Goal: Entertainment & Leisure: Consume media (video, audio)

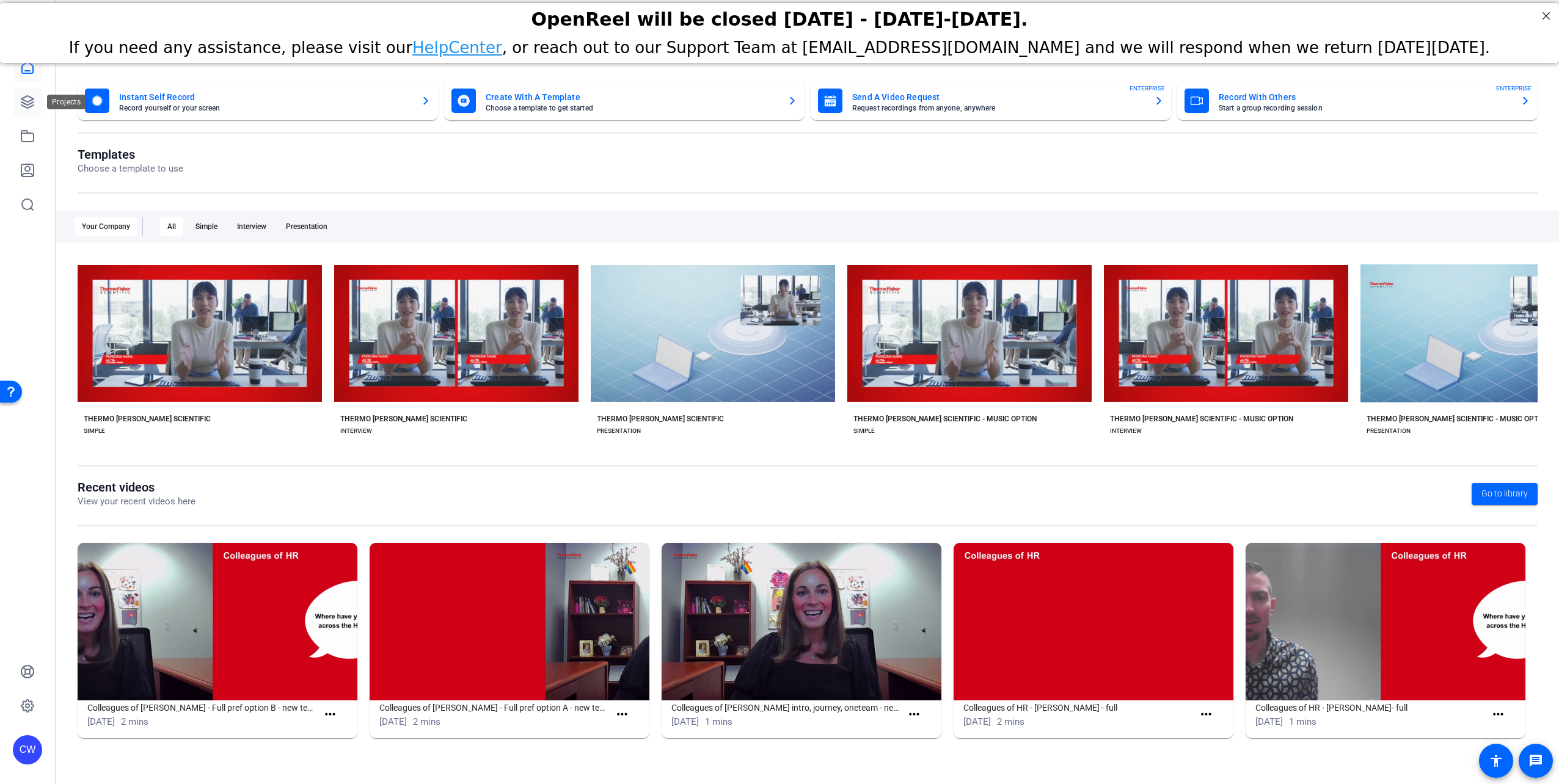
click at [24, 101] on icon at bounding box center [27, 102] width 15 height 15
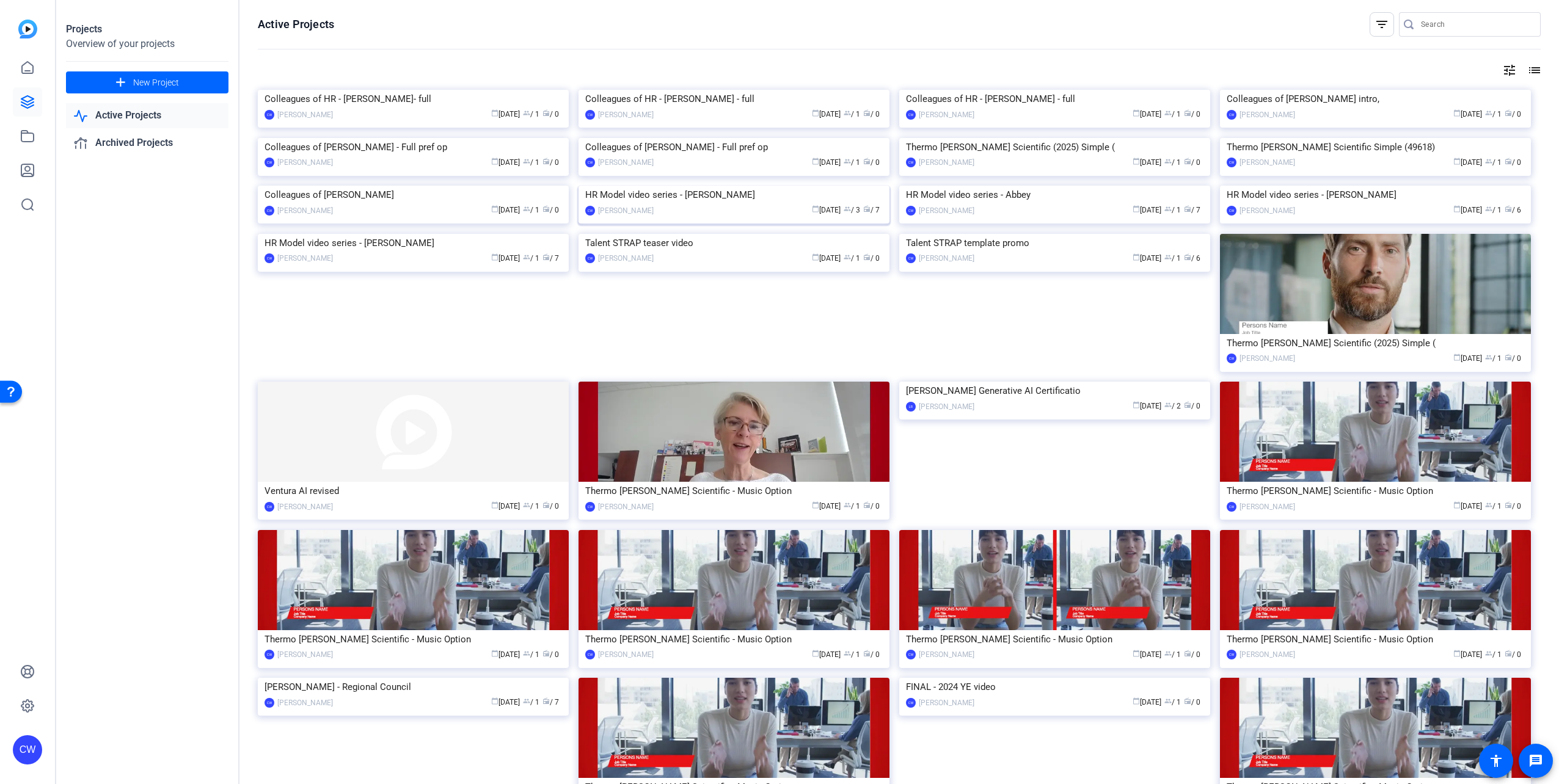
click at [758, 186] on img at bounding box center [734, 186] width 311 height 0
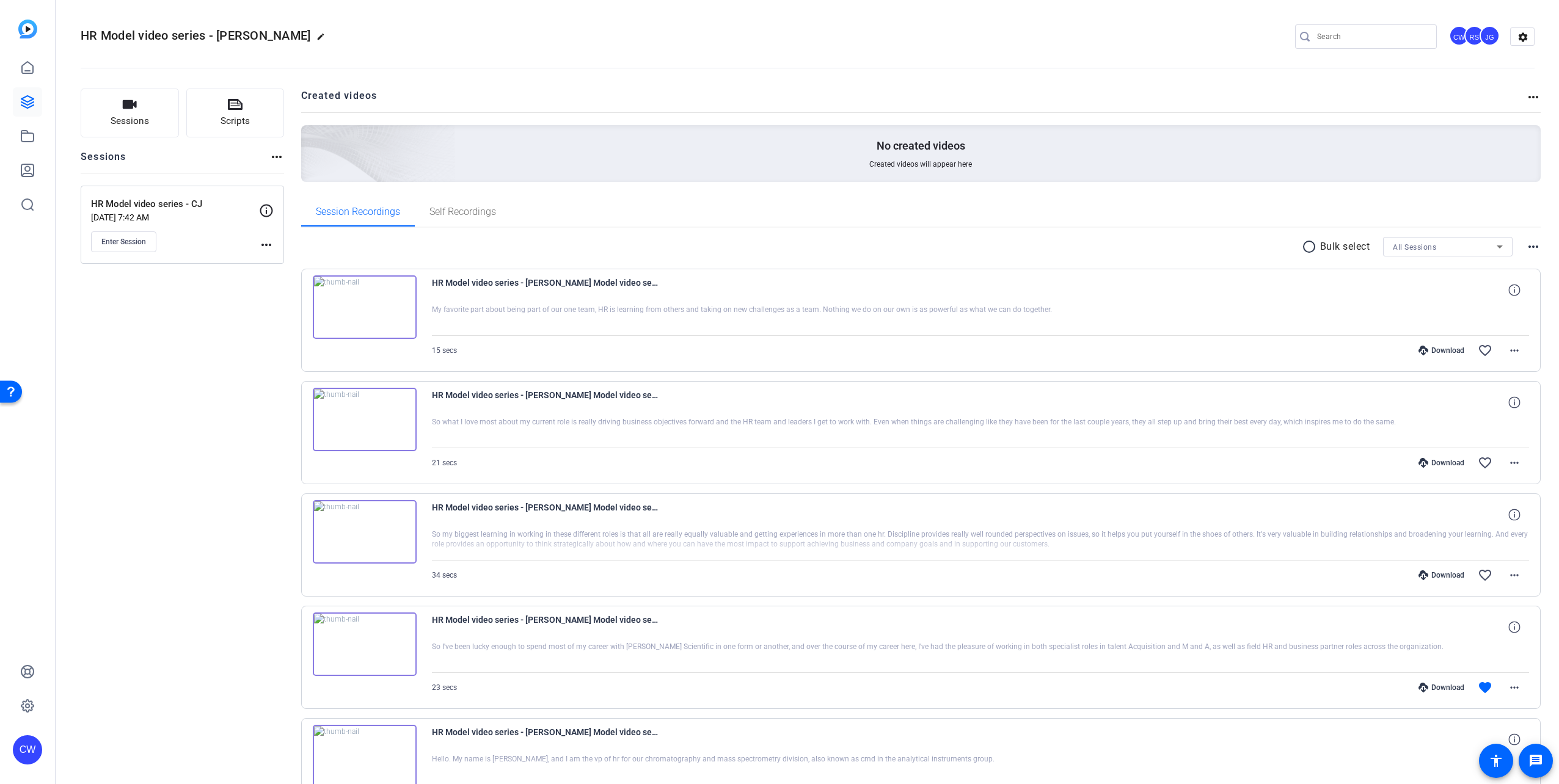
scroll to position [316, 0]
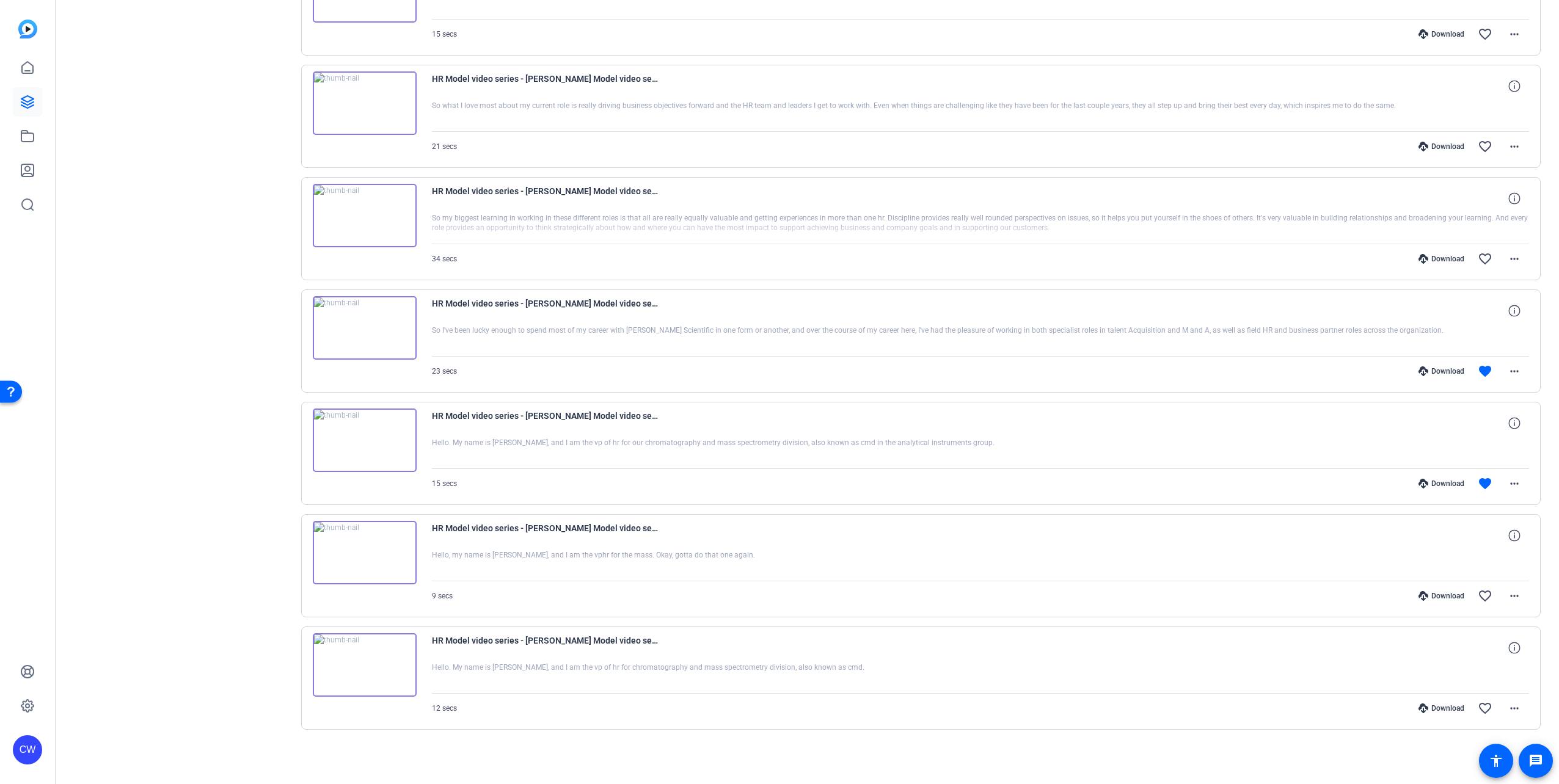
click at [363, 438] on img at bounding box center [365, 441] width 104 height 64
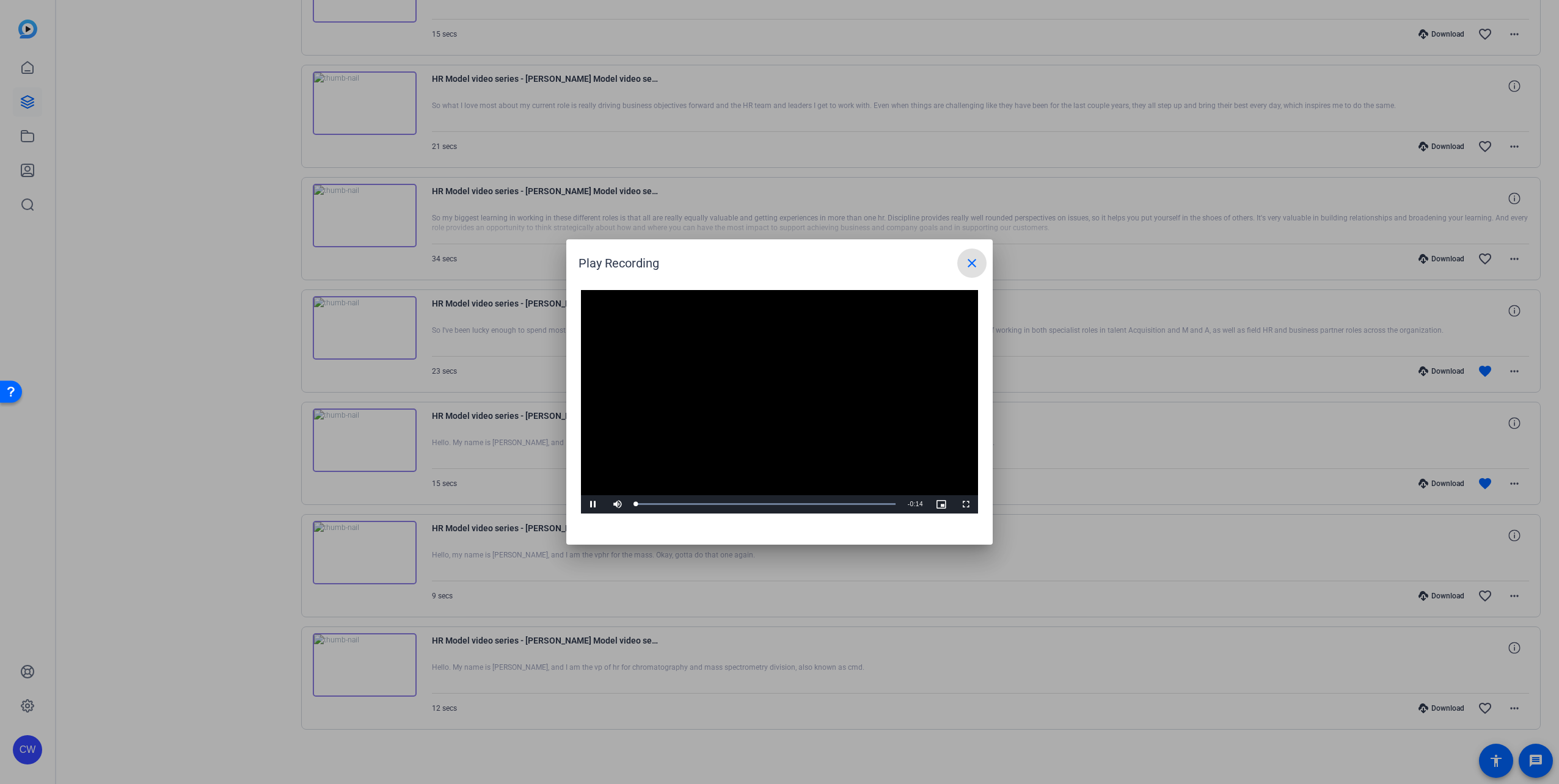
click at [770, 392] on video "Video Player" at bounding box center [779, 402] width 397 height 223
click at [774, 421] on video "Video Player" at bounding box center [779, 402] width 397 height 223
click at [973, 262] on mat-icon "close" at bounding box center [972, 263] width 15 height 15
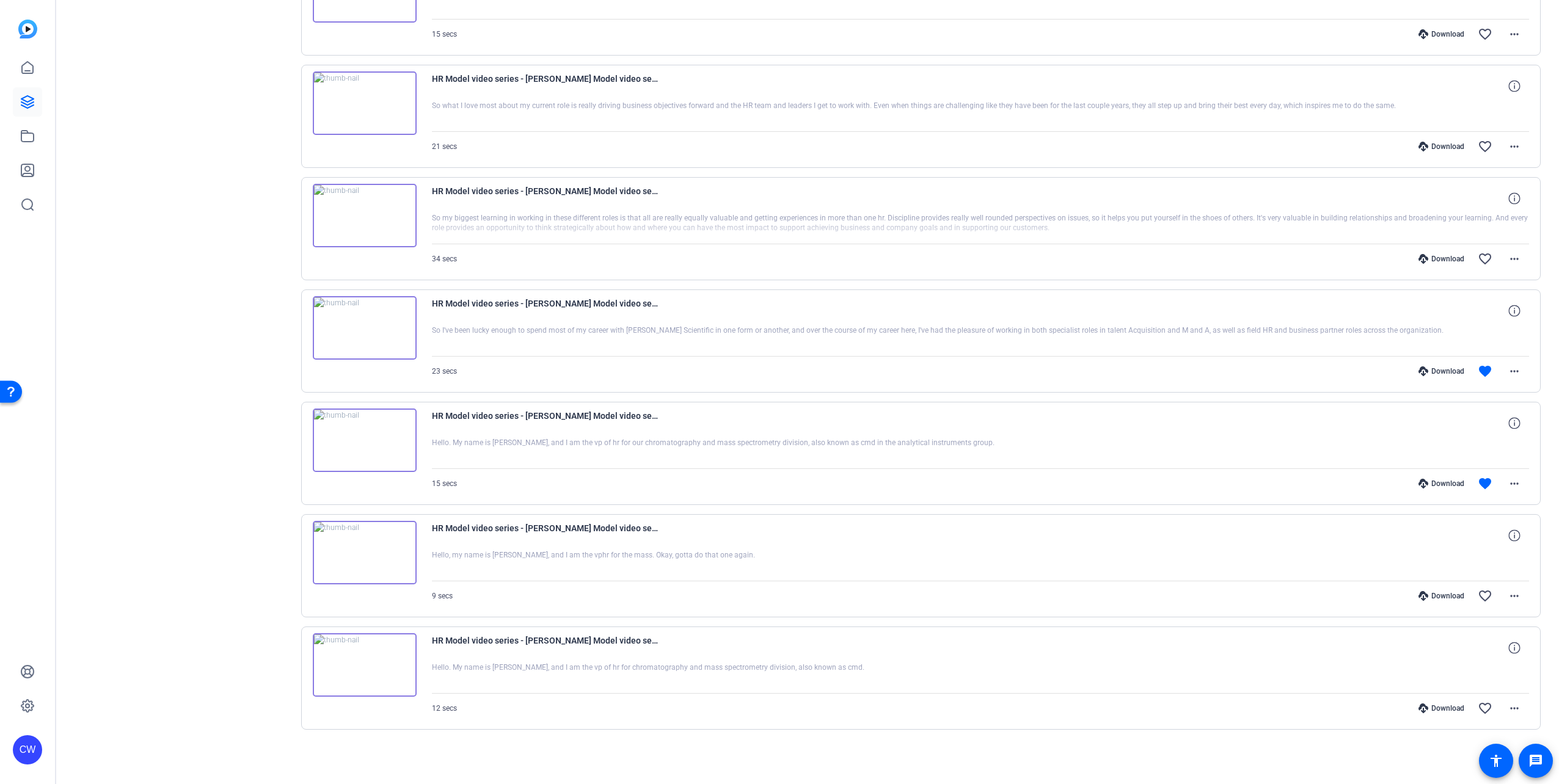
click at [357, 327] on img at bounding box center [365, 328] width 104 height 64
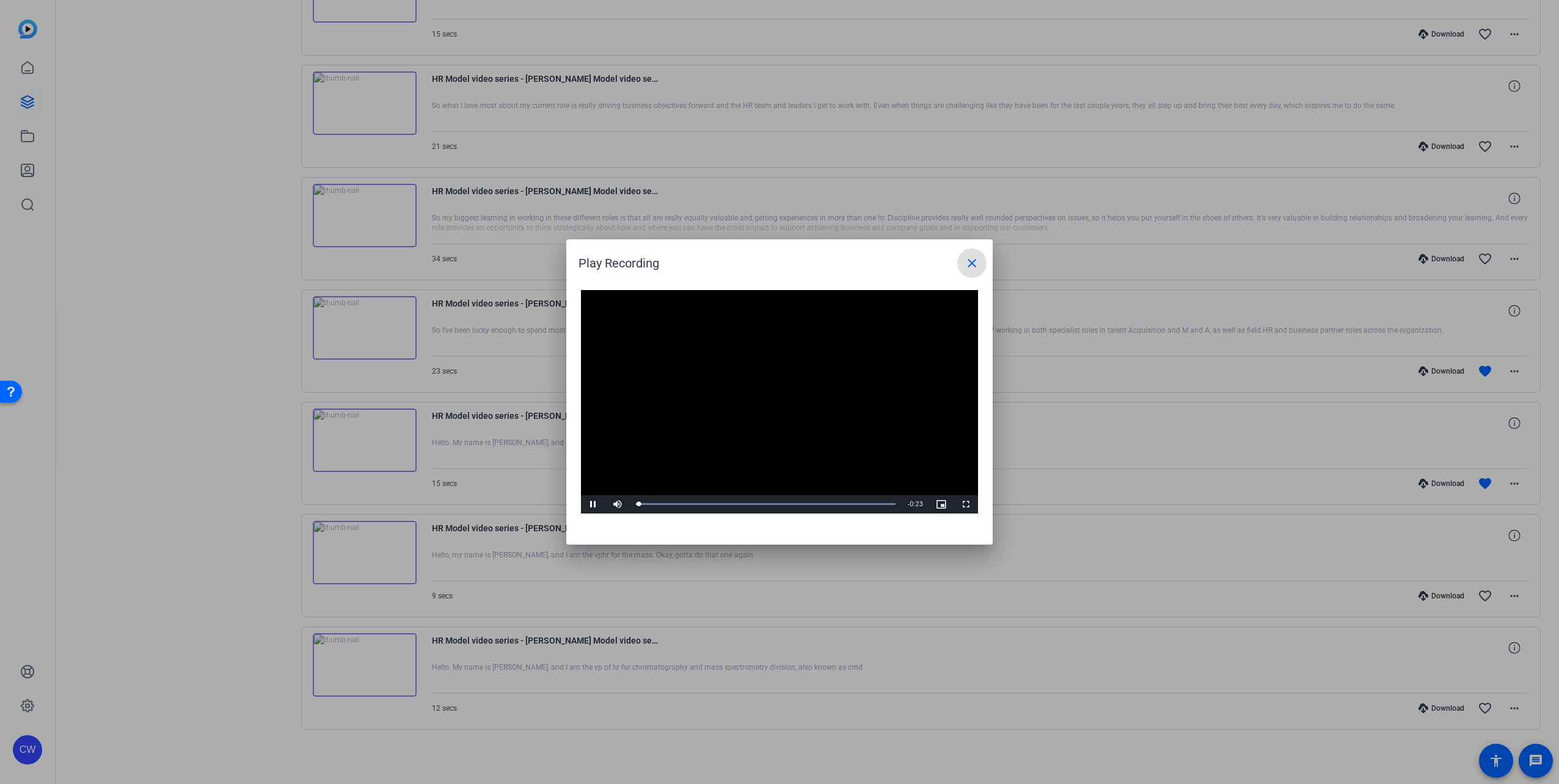
click at [768, 392] on video "Video Player" at bounding box center [779, 402] width 397 height 223
click at [596, 504] on span "Video Player" at bounding box center [593, 504] width 25 height 0
click at [646, 504] on div "54%" at bounding box center [646, 504] width 1 height 2
click at [644, 504] on div "0:20" at bounding box center [749, 504] width 227 height 3
click at [595, 504] on span "Video Player" at bounding box center [593, 504] width 25 height 0
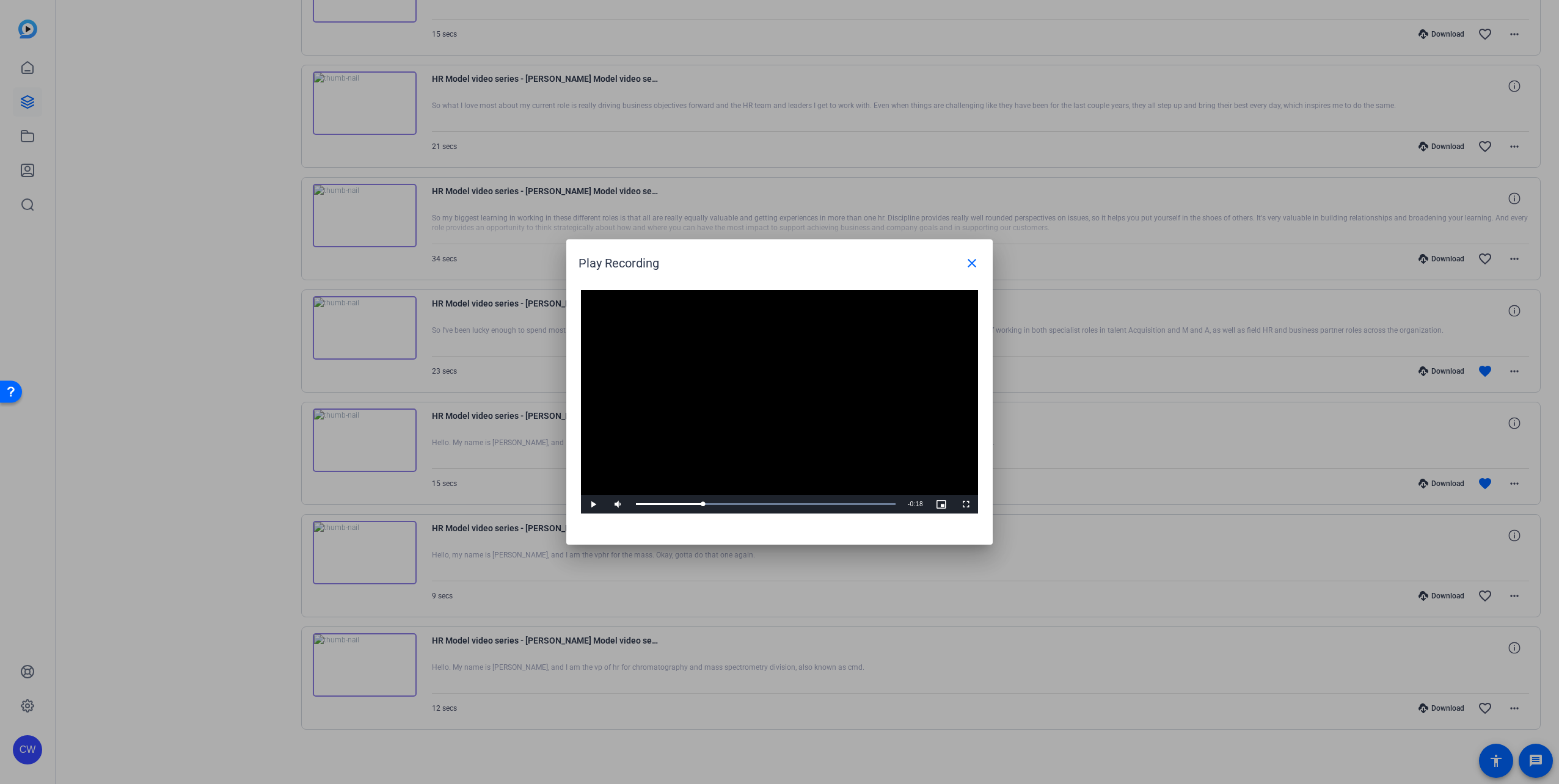
drag, startPoint x: 675, startPoint y: 477, endPoint x: 1283, endPoint y: 470, distance: 608.0
click at [675, 477] on video "Video Player" at bounding box center [779, 402] width 397 height 223
click at [842, 393] on video "Video Player" at bounding box center [779, 402] width 397 height 223
drag, startPoint x: 786, startPoint y: 505, endPoint x: 775, endPoint y: 506, distance: 11.0
click at [786, 505] on div "0:13" at bounding box center [786, 504] width 1 height 3
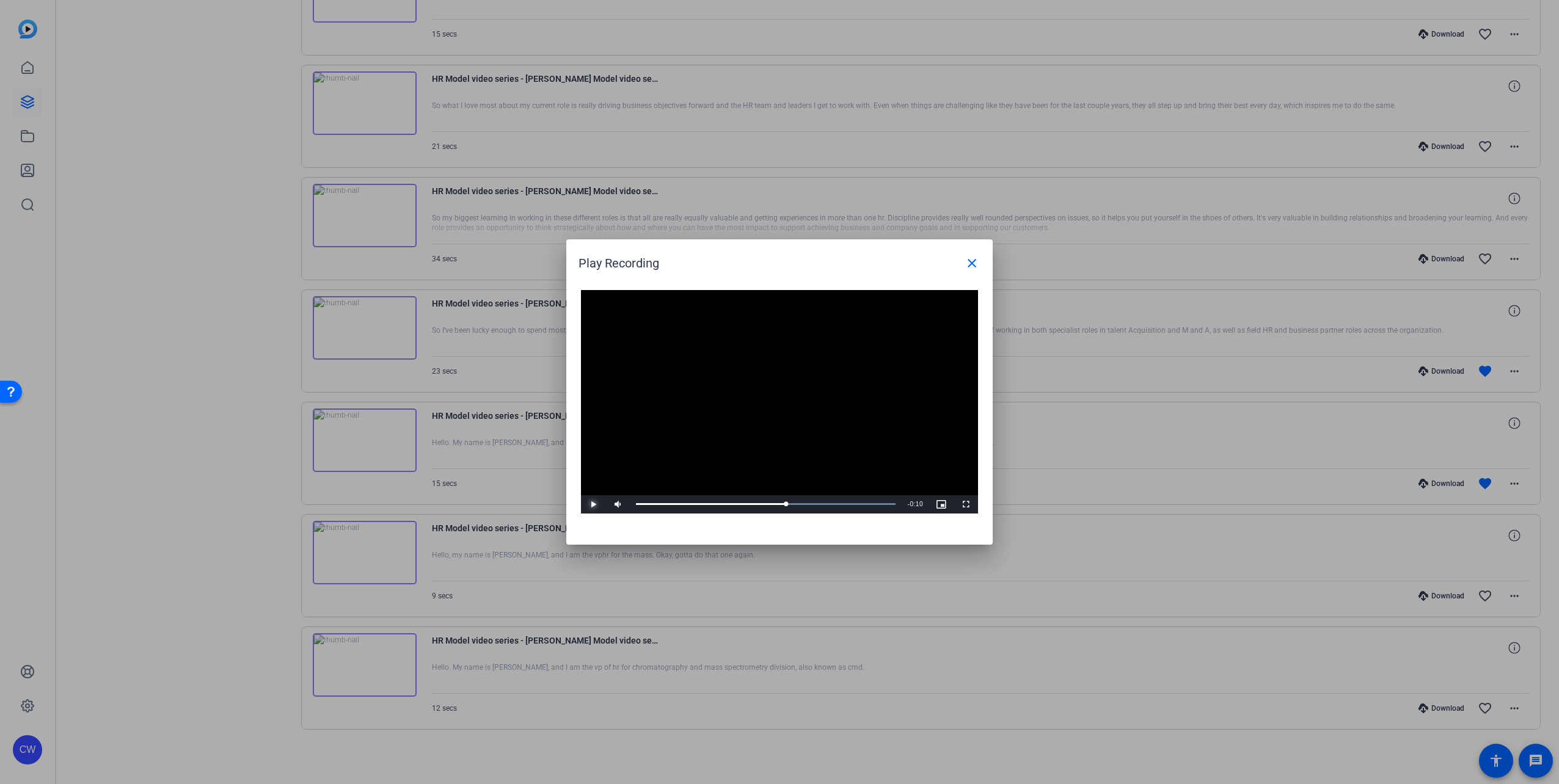
click at [595, 504] on span "Video Player" at bounding box center [593, 504] width 25 height 0
click at [754, 504] on div "0:10" at bounding box center [695, 504] width 119 height 3
drag, startPoint x: 588, startPoint y: 508, endPoint x: 598, endPoint y: 508, distance: 10.0
click at [589, 504] on span "Video Player" at bounding box center [593, 504] width 25 height 0
click at [828, 418] on video "Video Player" at bounding box center [779, 402] width 397 height 223
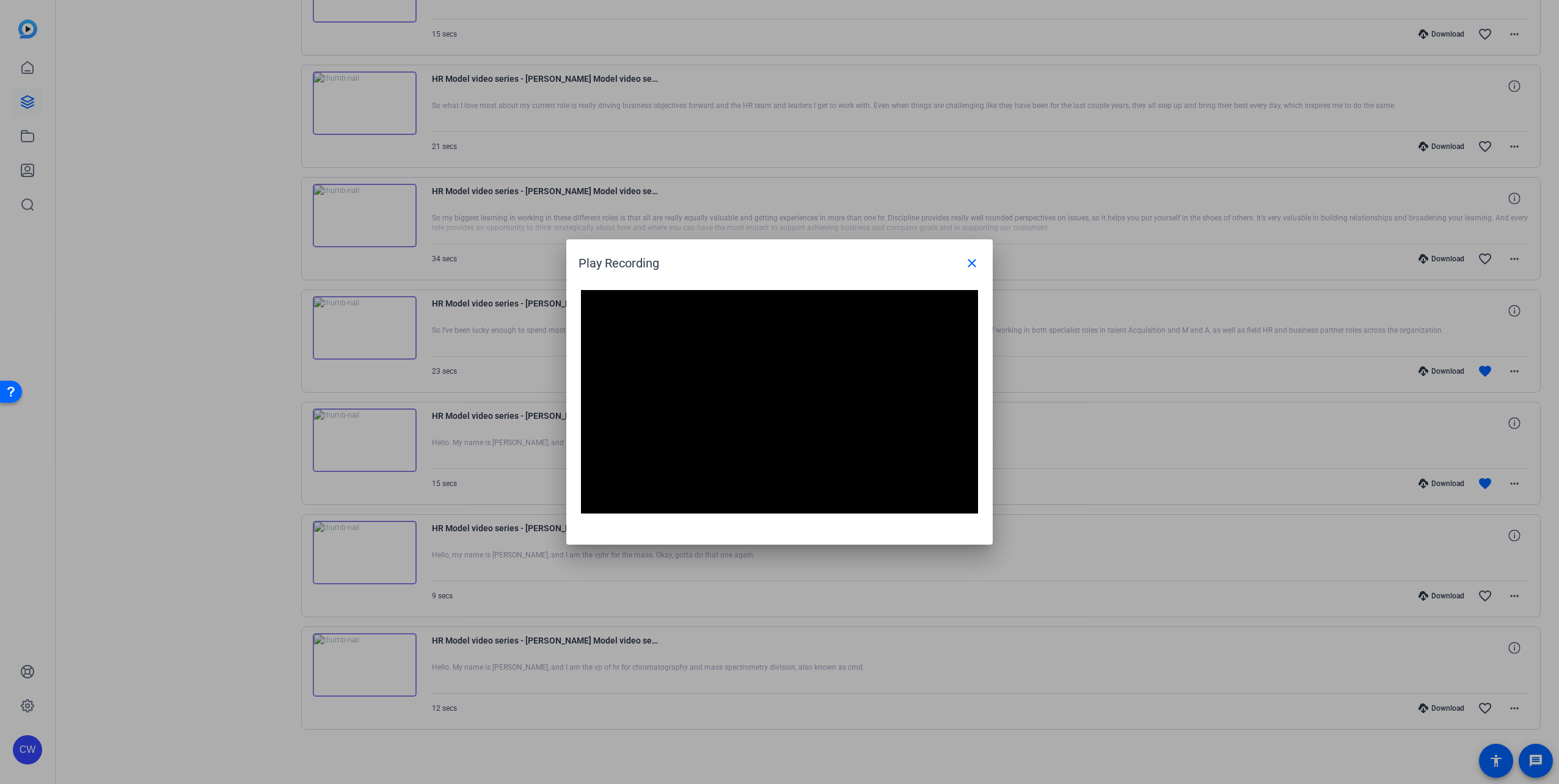
click at [831, 420] on video "Video Player" at bounding box center [779, 402] width 397 height 223
click at [589, 504] on span "Video Player" at bounding box center [593, 504] width 25 height 0
click at [592, 504] on span "Video Player" at bounding box center [593, 504] width 25 height 0
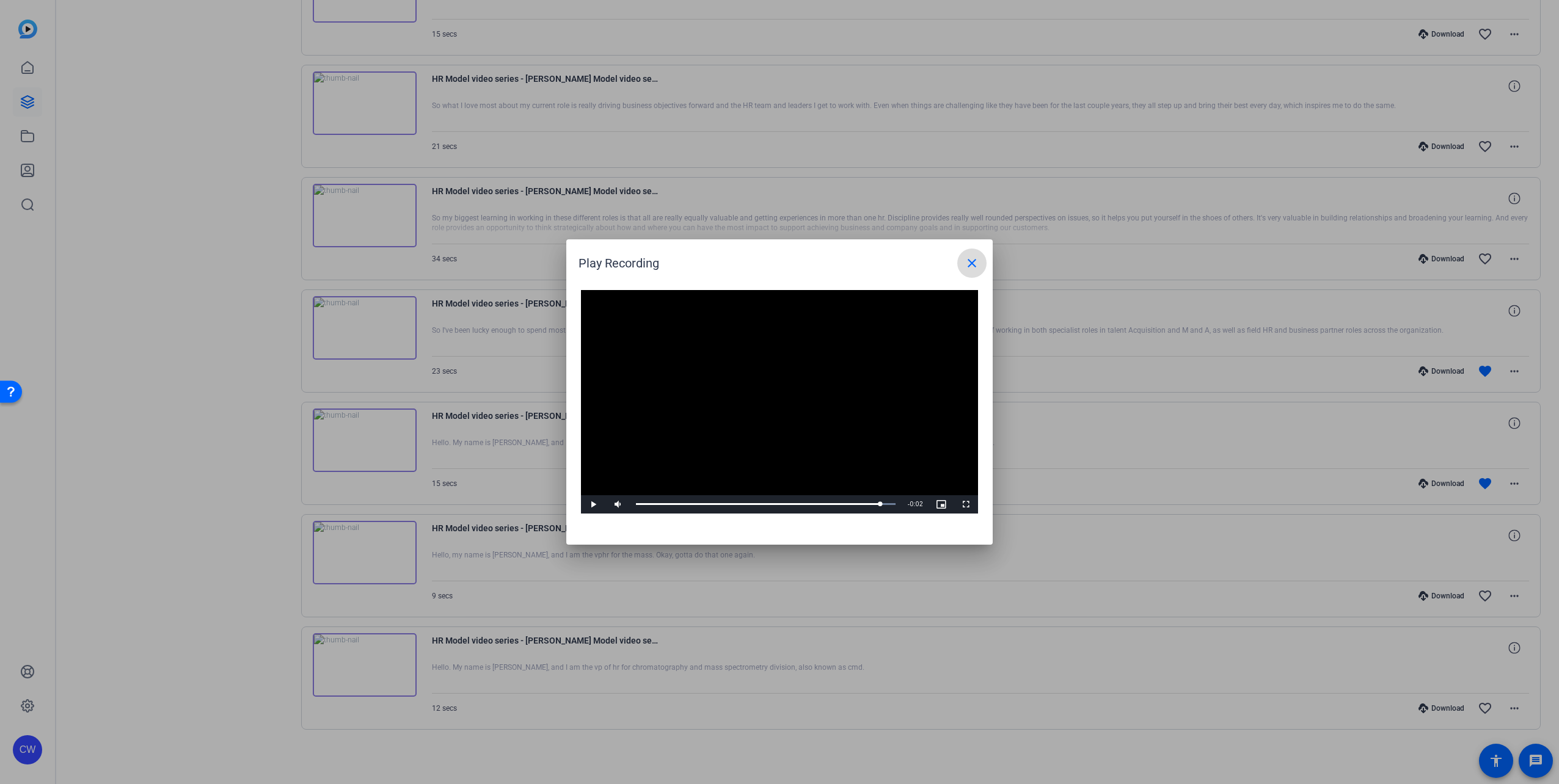
click at [970, 258] on mat-icon "close" at bounding box center [972, 263] width 15 height 15
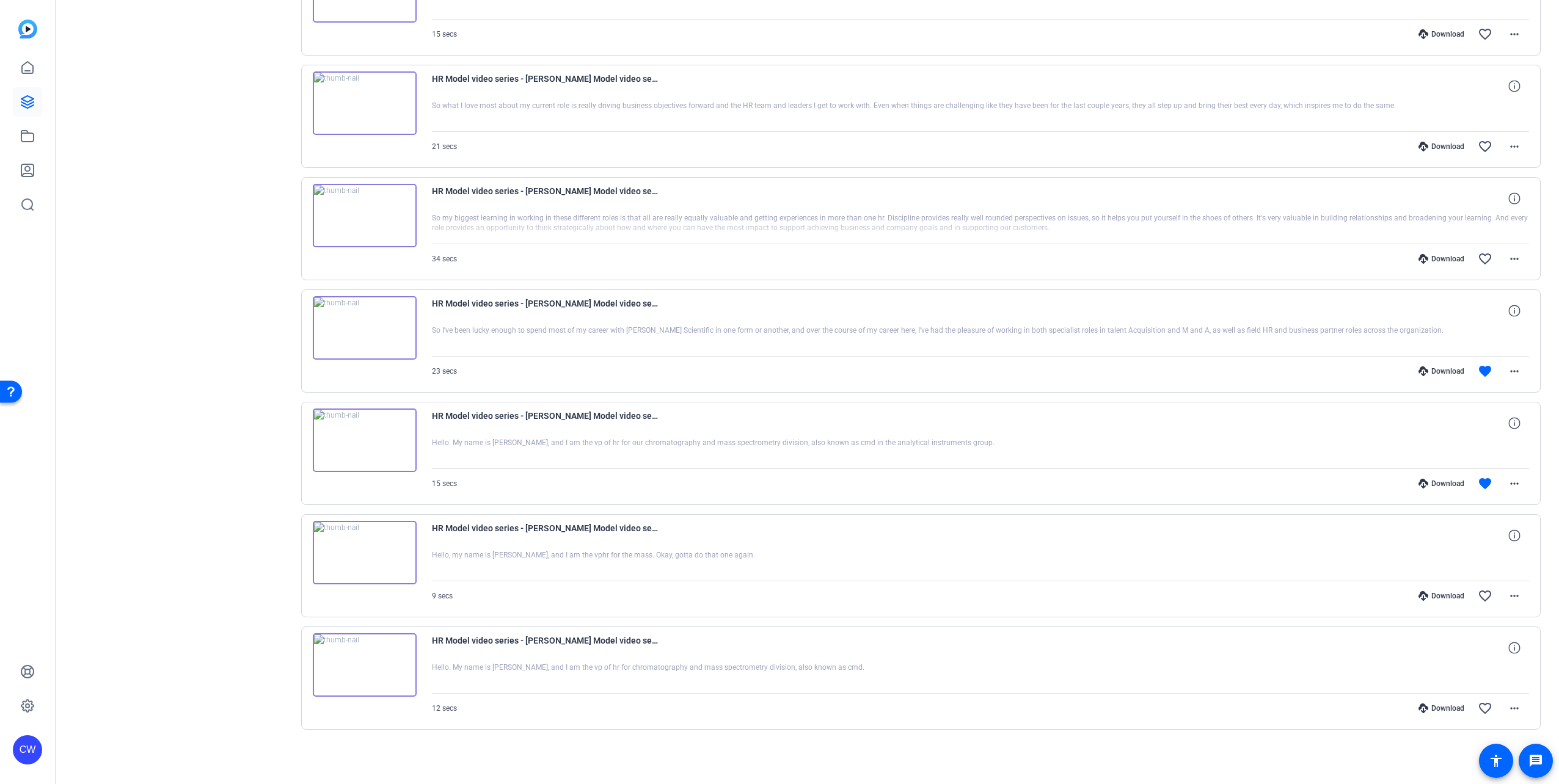
click at [361, 215] on img at bounding box center [365, 215] width 104 height 64
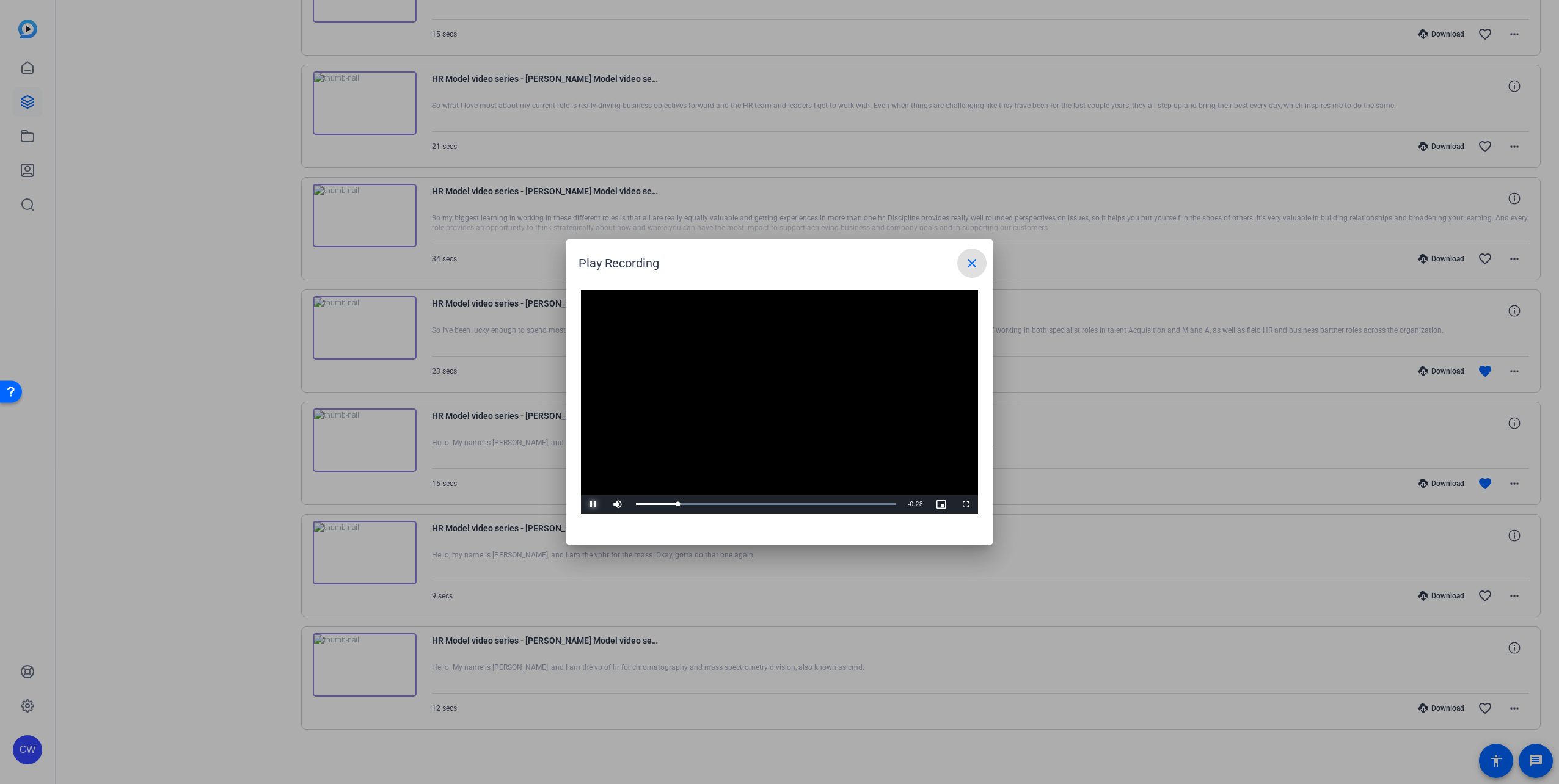
click at [590, 504] on span "Video Player" at bounding box center [593, 504] width 25 height 0
click at [755, 370] on video "Video Player" at bounding box center [779, 402] width 397 height 223
drag, startPoint x: 706, startPoint y: 506, endPoint x: 642, endPoint y: 510, distance: 64.1
click at [706, 506] on div "Loaded : 100.00% 0:09 0:14" at bounding box center [766, 504] width 272 height 19
click at [689, 505] on div "0:06" at bounding box center [662, 504] width 52 height 3
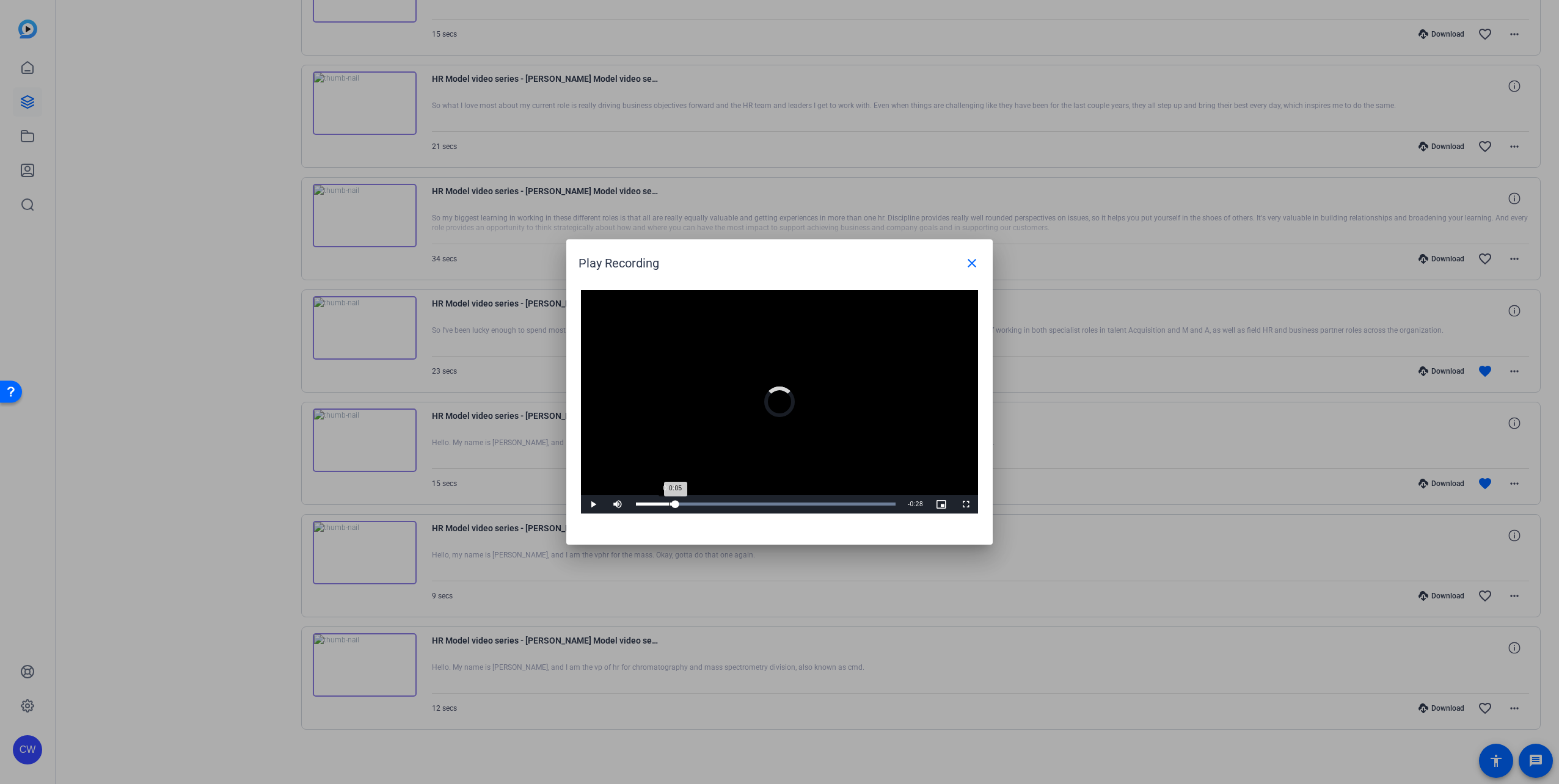
click at [675, 504] on div "0:05" at bounding box center [656, 504] width 40 height 3
click at [589, 504] on span "Video Player" at bounding box center [593, 504] width 25 height 0
click at [807, 408] on video "Video Player" at bounding box center [779, 402] width 397 height 223
click at [807, 417] on video "Video Player" at bounding box center [779, 402] width 397 height 223
click at [752, 461] on video "Video Player" at bounding box center [779, 402] width 397 height 223
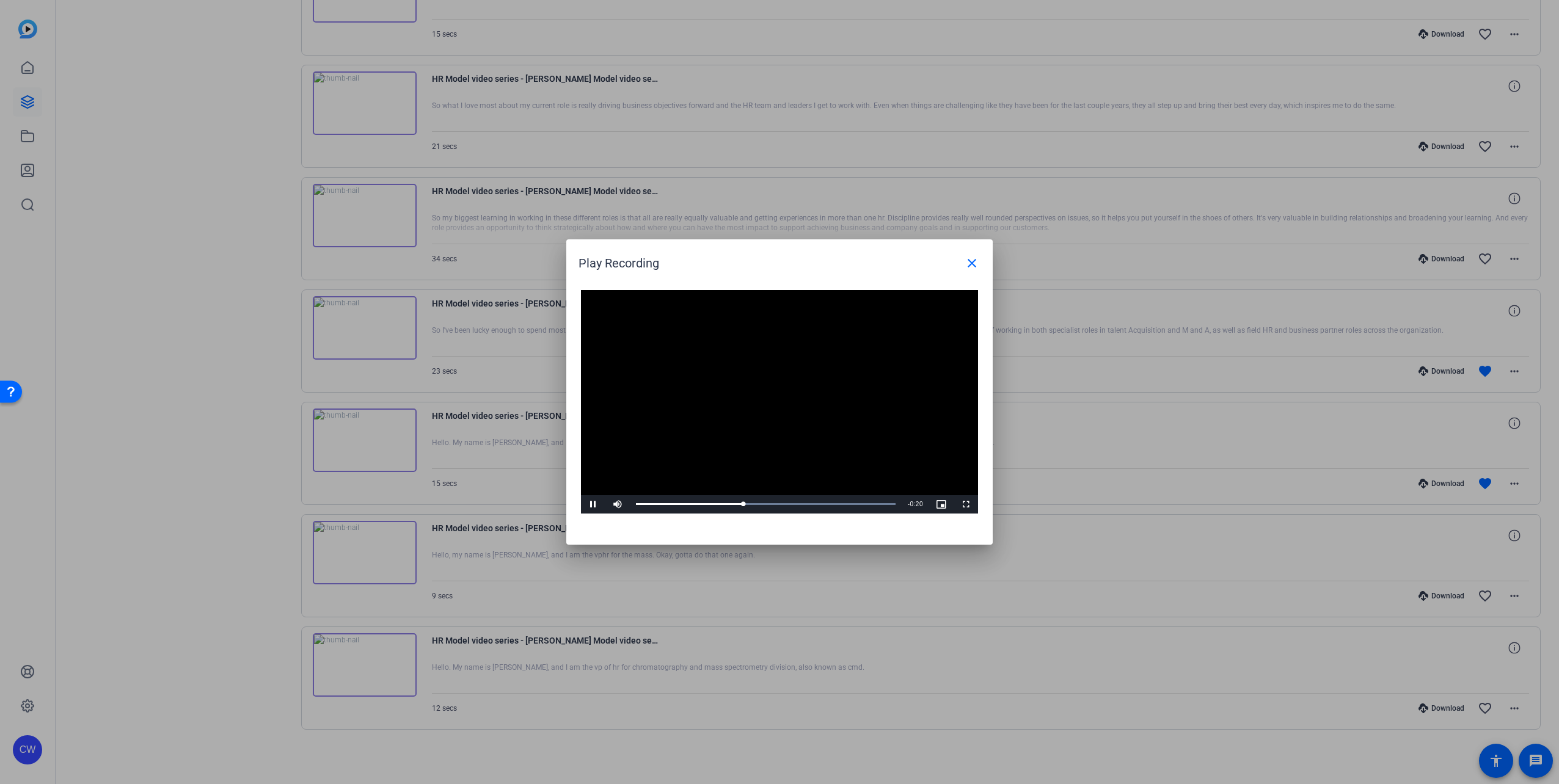
click at [799, 451] on video "Video Player" at bounding box center [779, 402] width 397 height 223
click at [701, 380] on video "Video Player" at bounding box center [779, 402] width 397 height 223
click at [736, 425] on video "Video Player" at bounding box center [779, 402] width 397 height 223
click at [687, 371] on video "Video Player" at bounding box center [779, 402] width 397 height 223
click at [753, 504] on div "Loaded : 100.00% 0:15 0:19" at bounding box center [766, 504] width 260 height 3
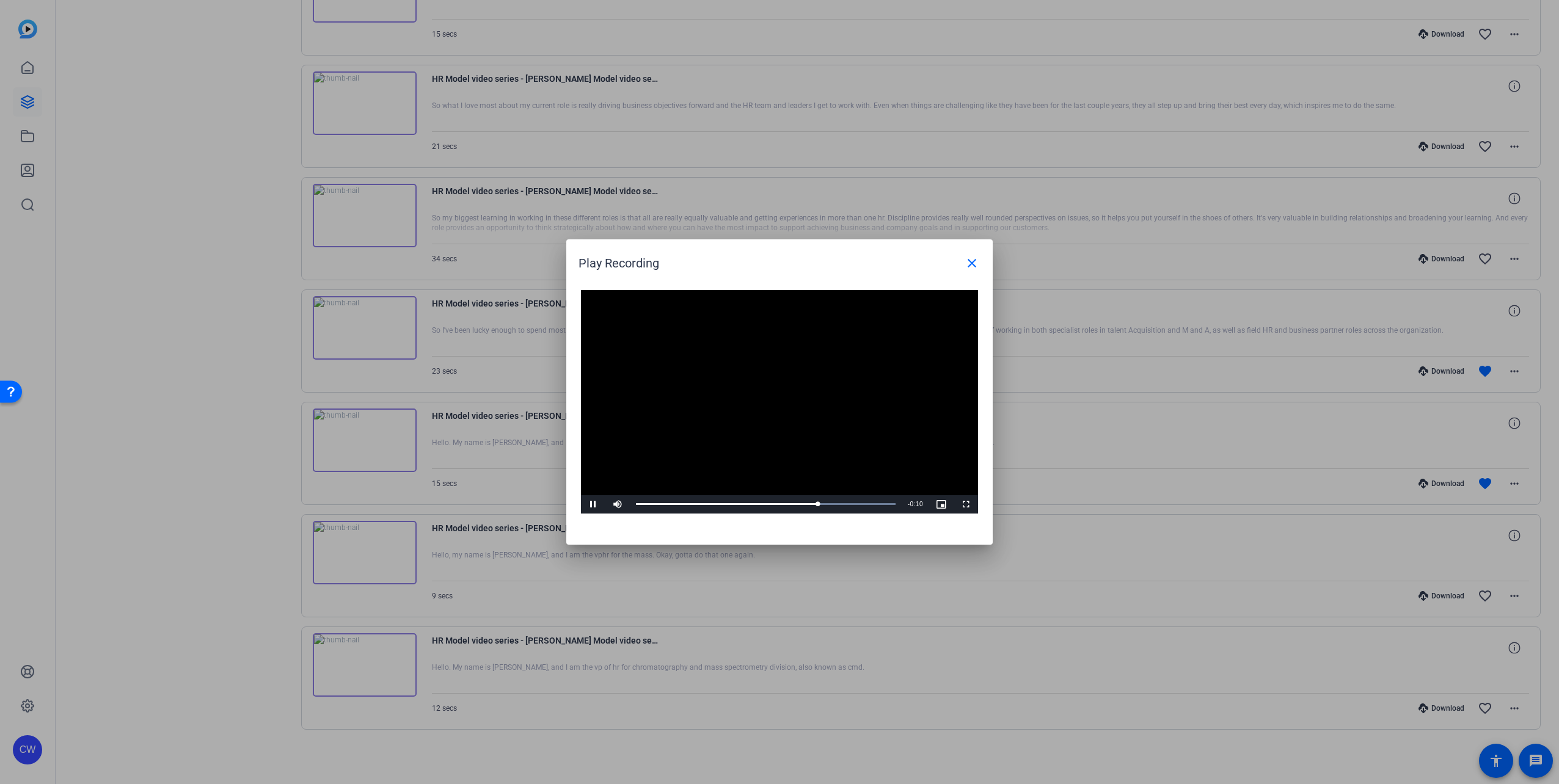
click at [797, 374] on video "Video Player" at bounding box center [779, 402] width 397 height 223
click at [846, 459] on video "Video Player" at bounding box center [779, 402] width 397 height 223
click at [803, 503] on div "Loaded : 100.00% 0:21 0:21" at bounding box center [766, 504] width 260 height 3
click at [751, 439] on video "Video Player" at bounding box center [779, 402] width 397 height 223
click at [787, 456] on video "Video Player" at bounding box center [779, 402] width 397 height 223
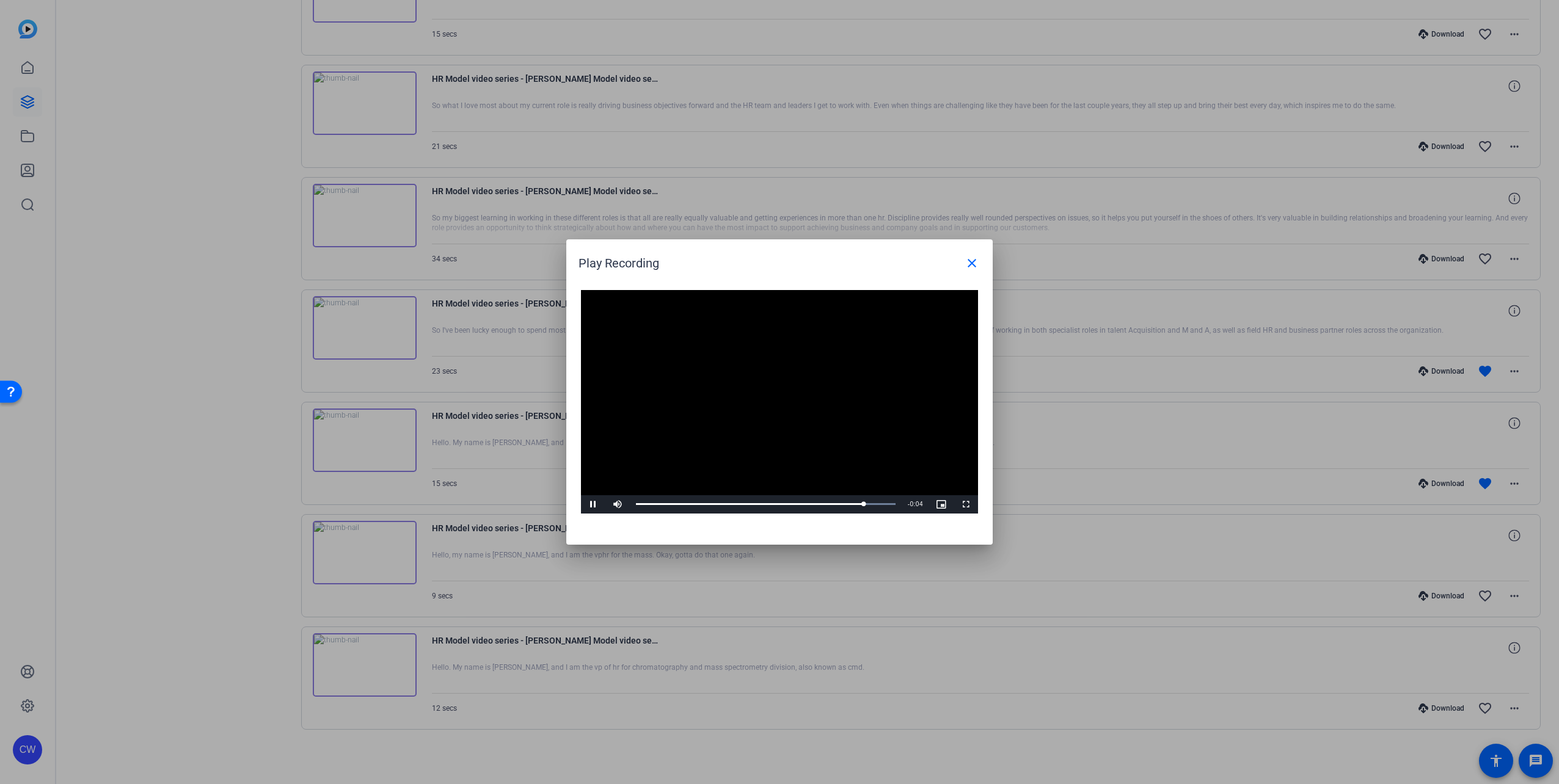
click at [801, 442] on video "Video Player" at bounding box center [779, 402] width 397 height 223
click at [760, 390] on video "Video Player" at bounding box center [779, 402] width 397 height 223
click at [810, 422] on video "Video Player" at bounding box center [779, 402] width 397 height 223
click at [971, 263] on mat-icon "close" at bounding box center [972, 263] width 15 height 15
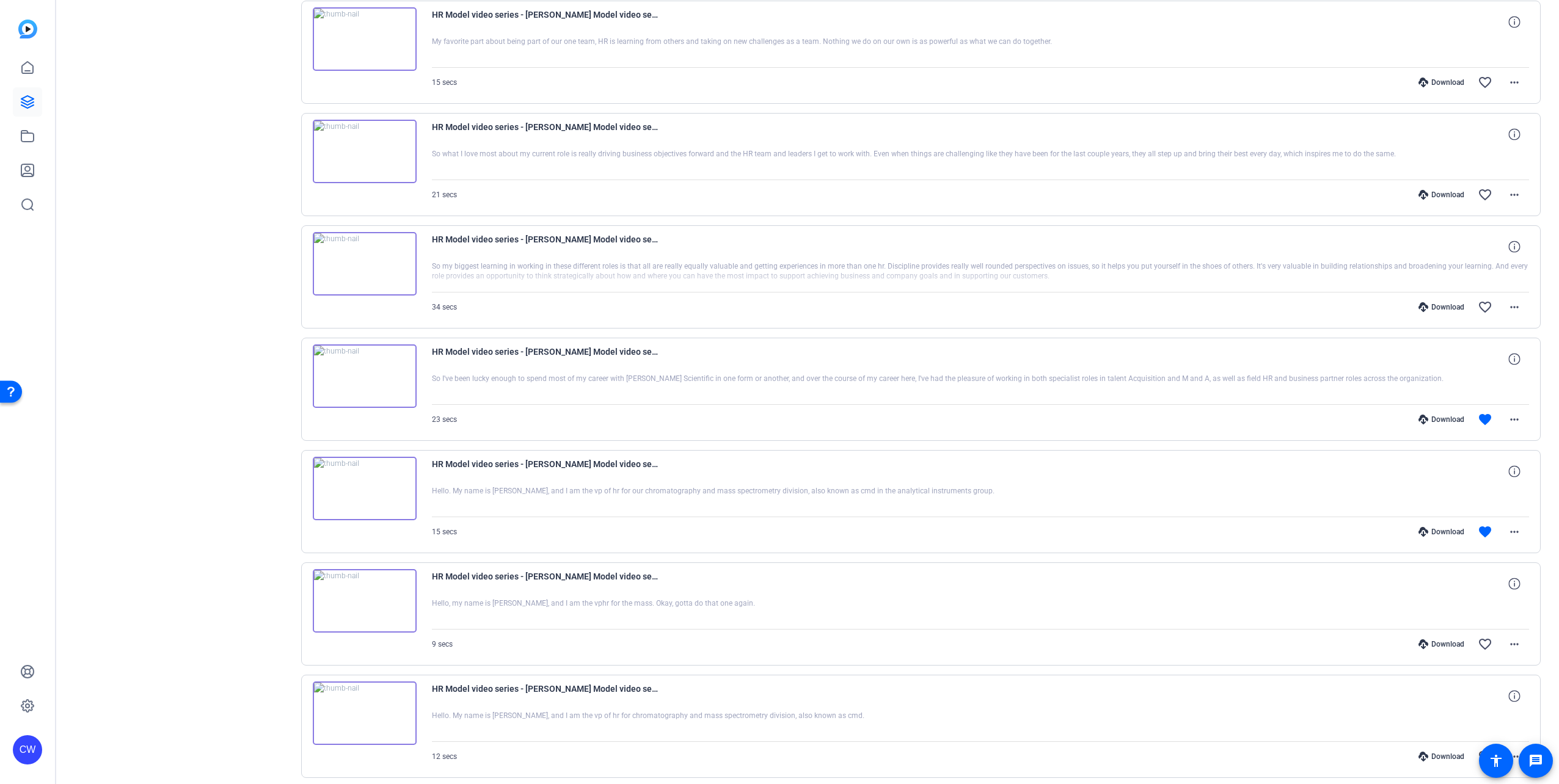
scroll to position [133, 0]
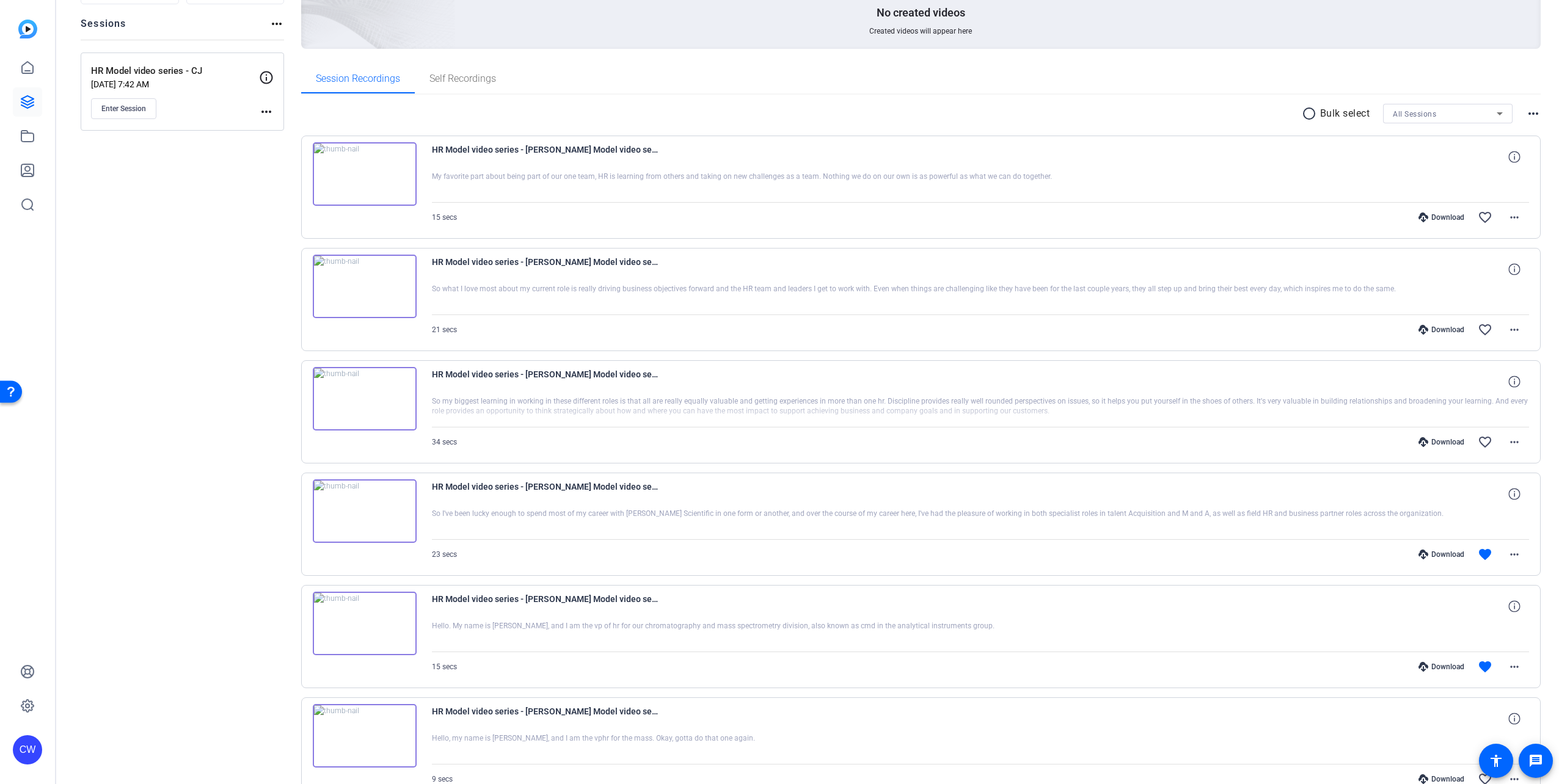
click at [364, 292] on img at bounding box center [365, 286] width 104 height 64
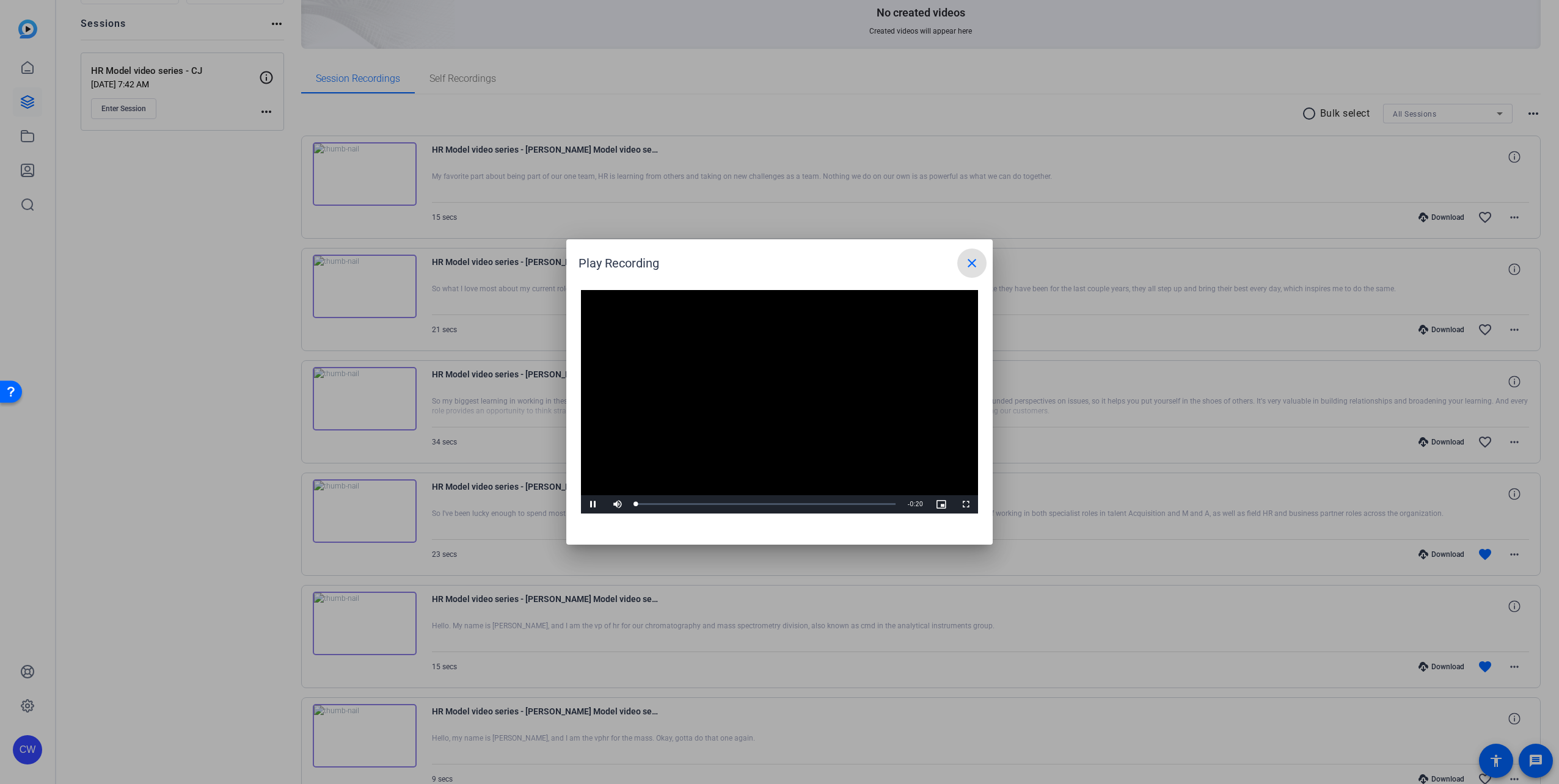
click at [756, 398] on video "Video Player" at bounding box center [779, 402] width 397 height 223
click at [784, 429] on video "Video Player" at bounding box center [779, 402] width 397 height 223
click at [726, 461] on video "Video Player" at bounding box center [779, 402] width 397 height 223
click at [717, 502] on div "Loaded : 100.00% 0:06 0:08" at bounding box center [766, 504] width 272 height 19
click at [594, 504] on span "Video Player" at bounding box center [593, 504] width 25 height 0
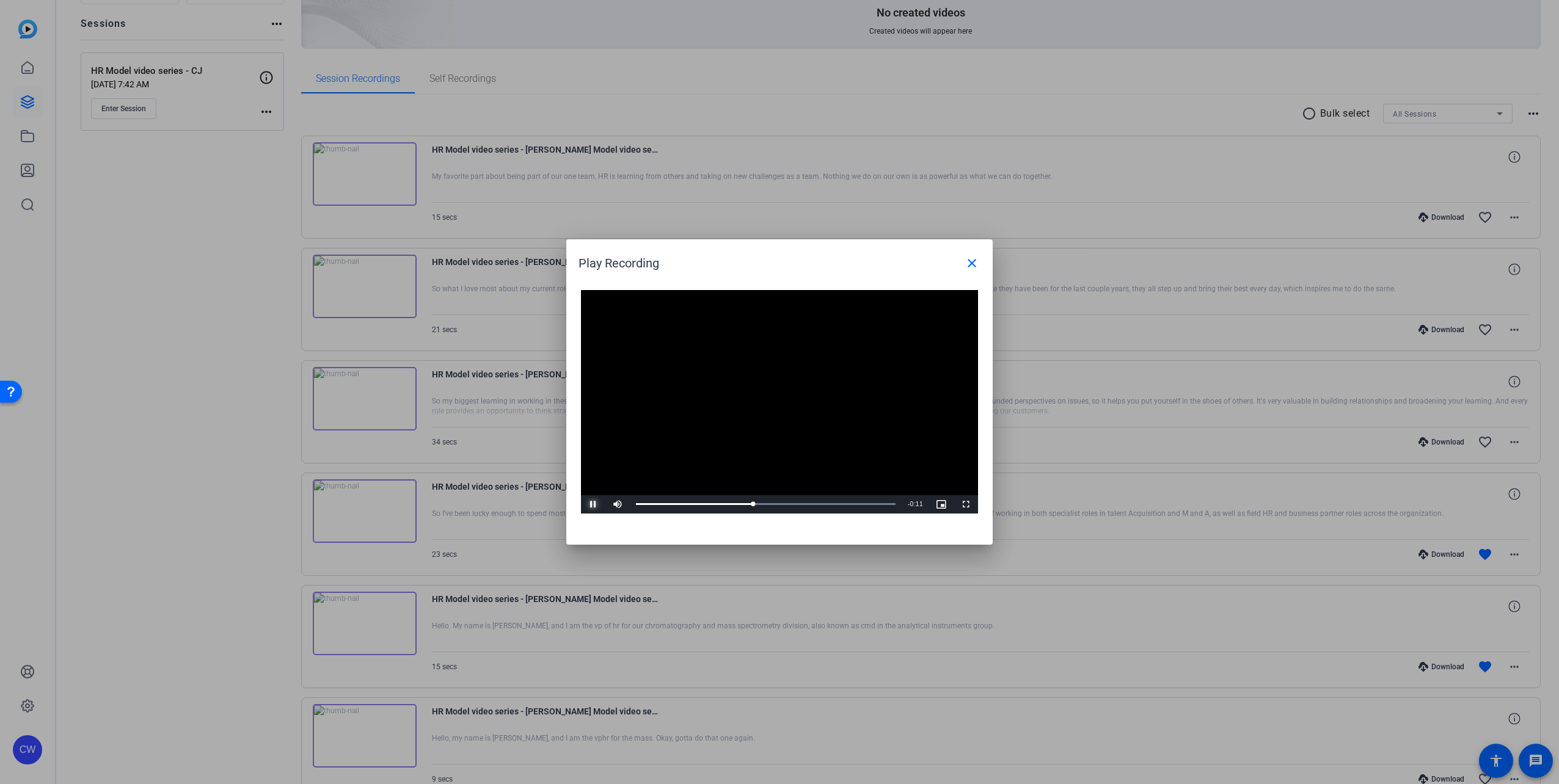
click at [594, 504] on span "Video Player" at bounding box center [593, 504] width 25 height 0
click at [781, 394] on video "Video Player" at bounding box center [779, 402] width 397 height 223
click at [810, 435] on video "Video Player" at bounding box center [779, 402] width 397 height 223
click at [813, 435] on video "Video Player" at bounding box center [779, 402] width 397 height 223
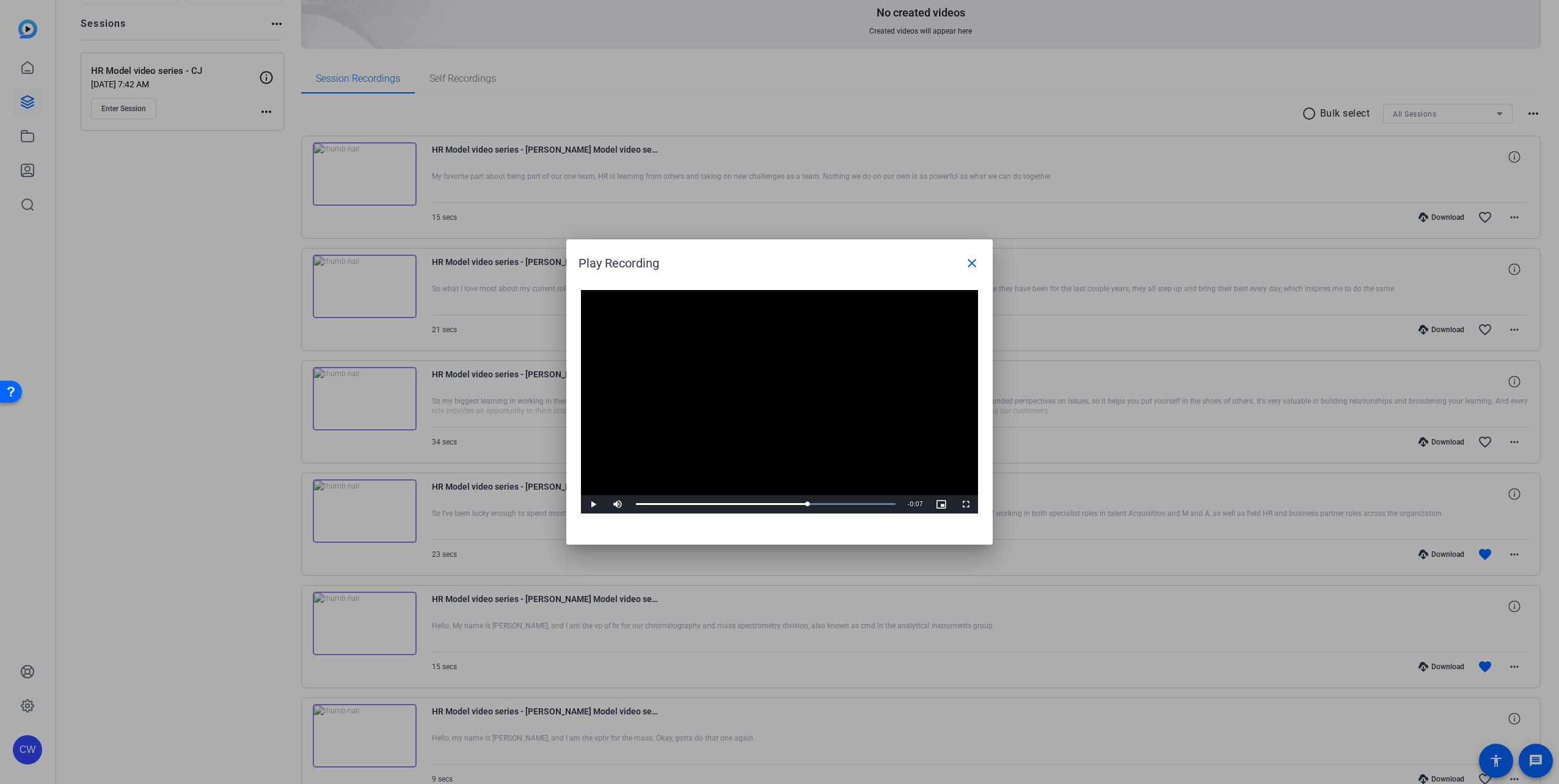
click at [838, 386] on video "Video Player" at bounding box center [779, 402] width 397 height 223
click at [841, 428] on video "Video Player" at bounding box center [779, 402] width 397 height 223
click at [808, 431] on video "Video Player" at bounding box center [779, 402] width 397 height 223
drag, startPoint x: 762, startPoint y: 423, endPoint x: 771, endPoint y: 423, distance: 9.0
click at [762, 423] on video "Video Player" at bounding box center [779, 402] width 397 height 223
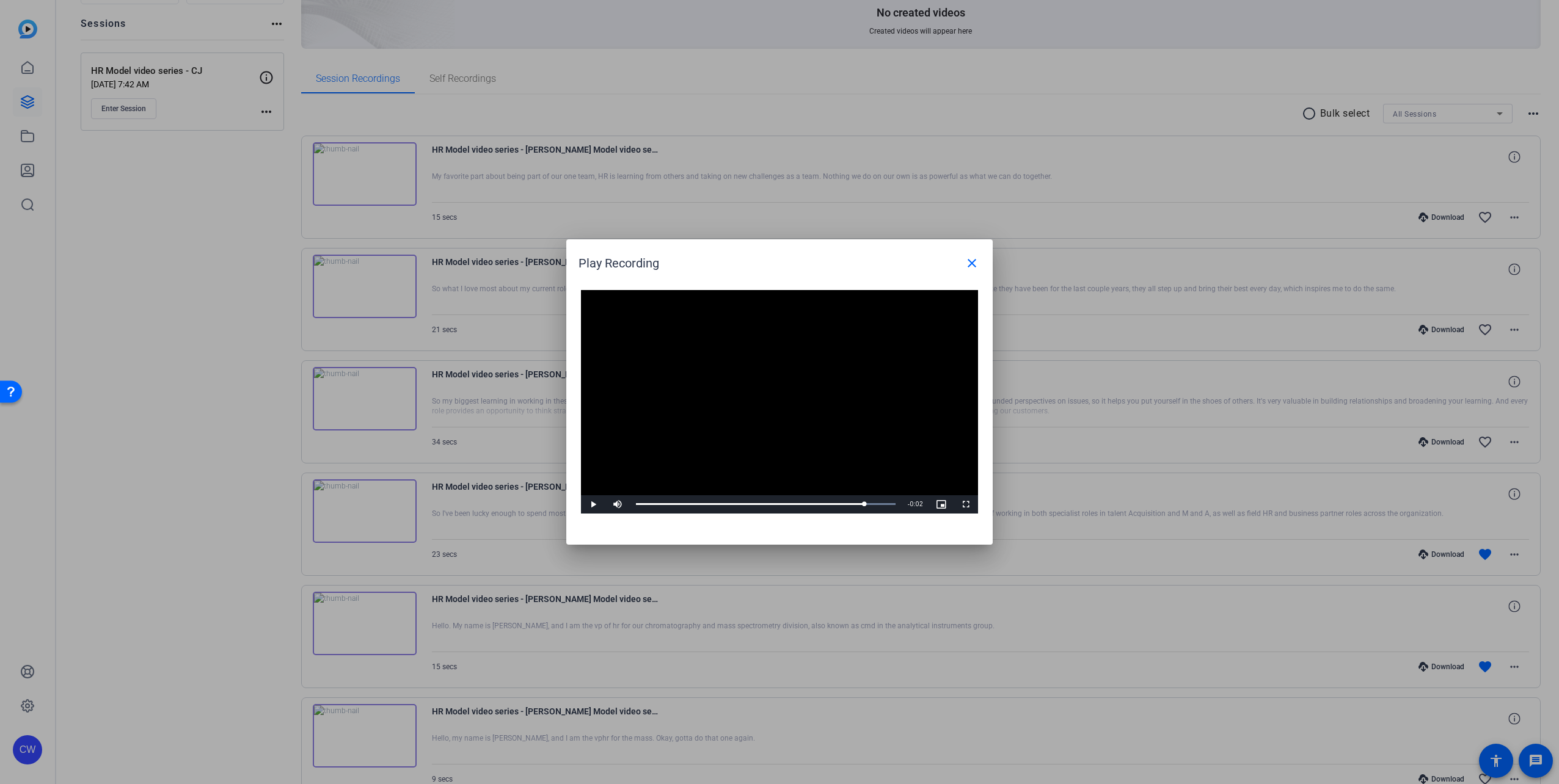
click at [774, 421] on video "Video Player" at bounding box center [779, 402] width 397 height 223
click at [976, 264] on mat-icon "close" at bounding box center [972, 263] width 15 height 15
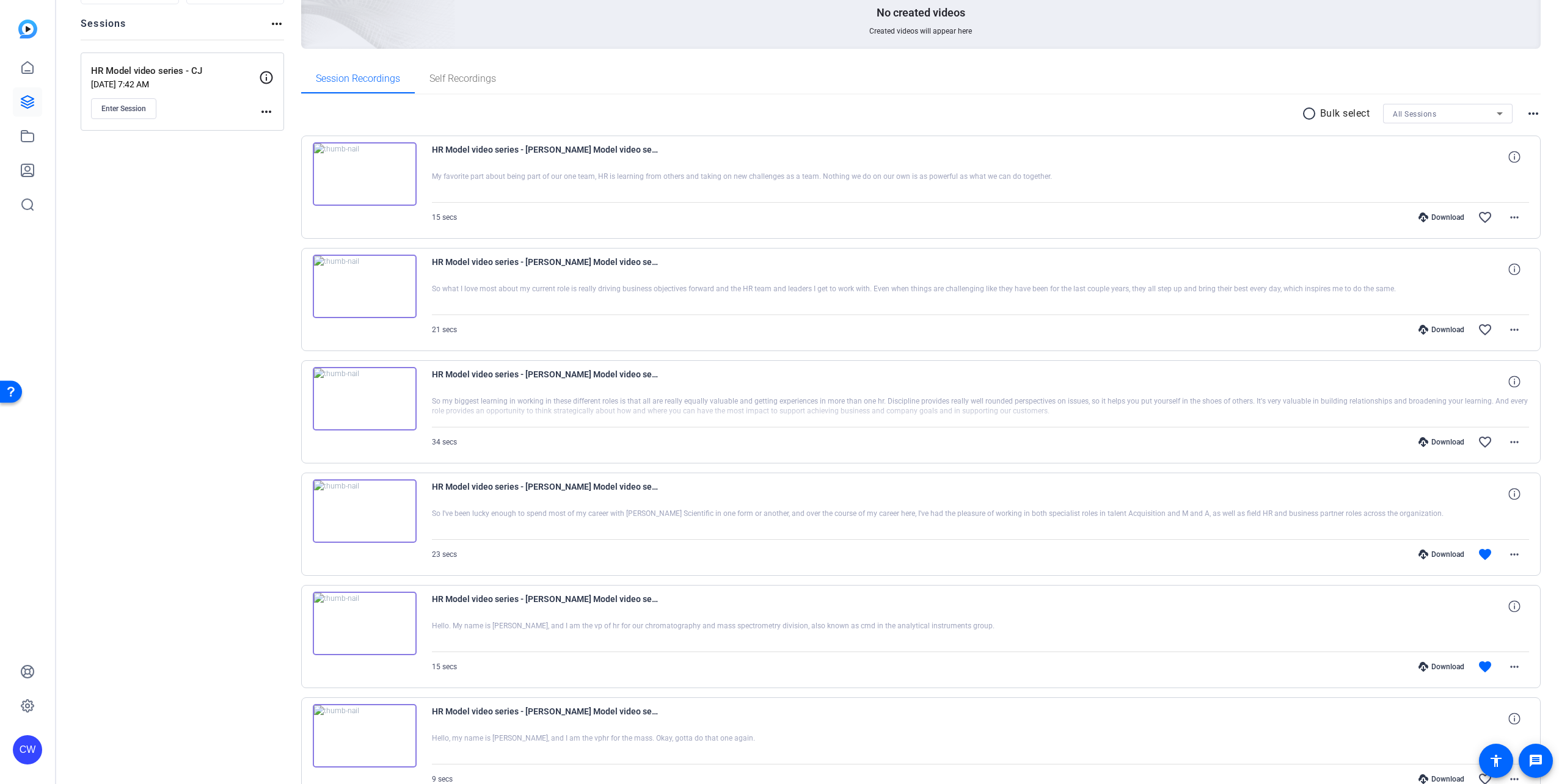
click at [358, 182] on img at bounding box center [365, 174] width 104 height 64
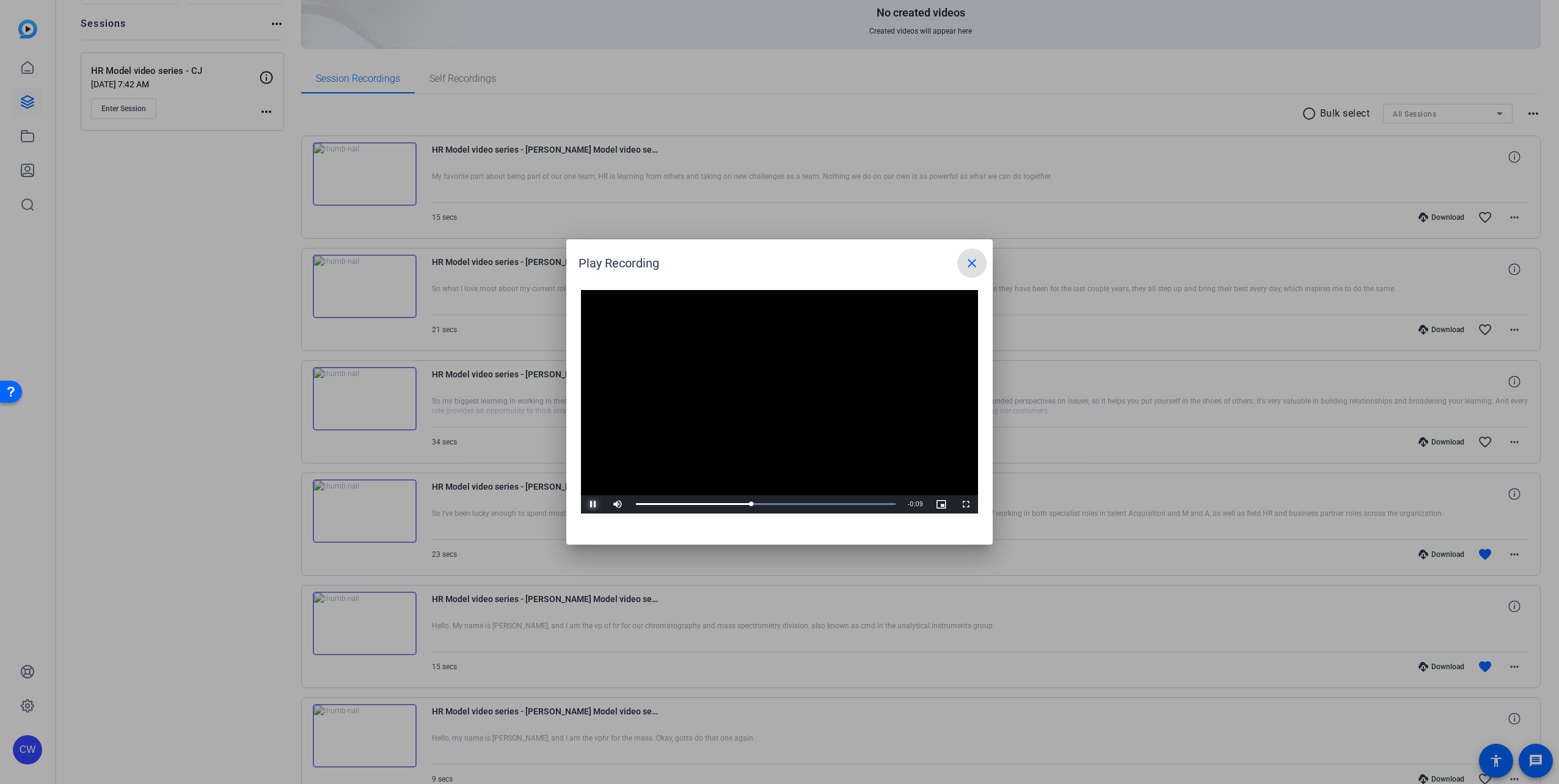
click at [595, 504] on span "Video Player" at bounding box center [593, 504] width 25 height 0
click at [737, 401] on video "Video Player" at bounding box center [779, 402] width 397 height 223
click at [729, 503] on div "0:05" at bounding box center [729, 504] width 1 height 3
